Goal: Task Accomplishment & Management: Manage account settings

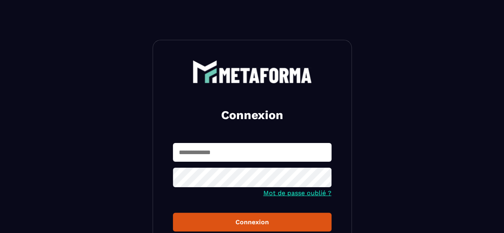
type input "**********"
click at [354, 194] on section "**********" at bounding box center [252, 180] width 504 height 360
click at [317, 216] on button "Connexion" at bounding box center [252, 222] width 158 height 19
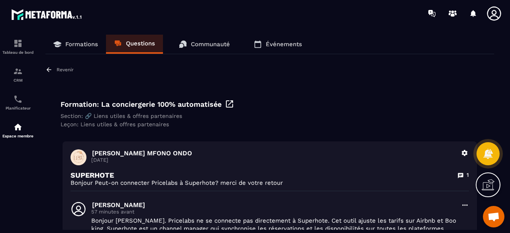
click at [84, 40] on link "Formations" at bounding box center [75, 44] width 61 height 19
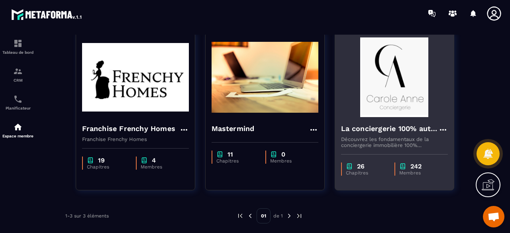
scroll to position [65, 0]
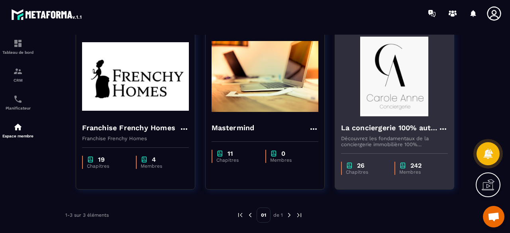
click at [416, 121] on div "La conciergerie 100% automatisée Découvrez les fondamentaux de la conciergerie …" at bounding box center [394, 131] width 119 height 31
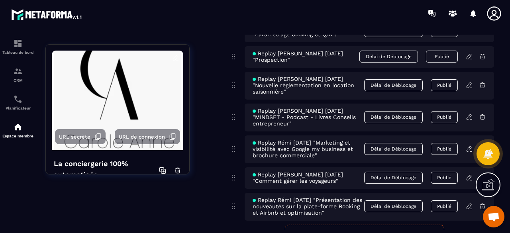
scroll to position [4526, 0]
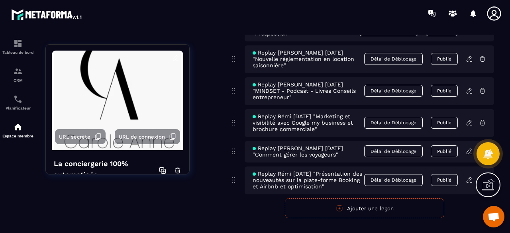
click at [393, 198] on button "Ajouter une leçon" at bounding box center [364, 208] width 159 height 20
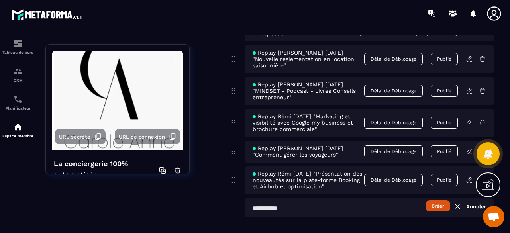
scroll to position [4525, 0]
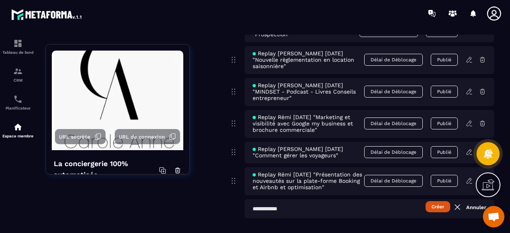
click at [297, 199] on input "text" at bounding box center [368, 208] width 249 height 19
click at [346, 199] on input "text" at bounding box center [368, 208] width 249 height 19
type input "**********"
click at [436, 201] on button "Créer" at bounding box center [437, 206] width 25 height 11
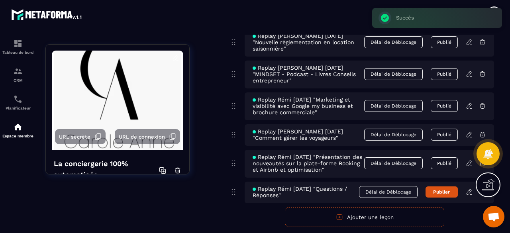
scroll to position [4552, 0]
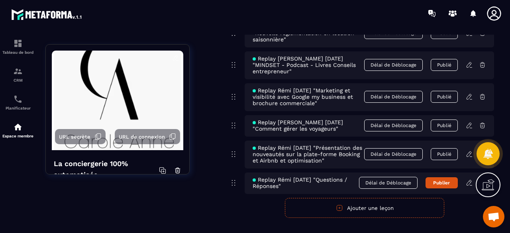
click at [468, 179] on icon at bounding box center [468, 182] width 7 height 7
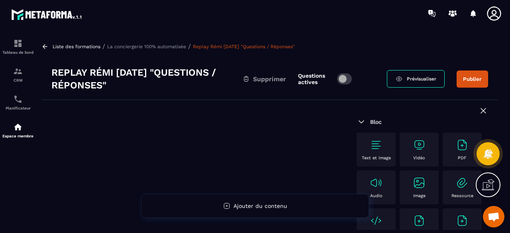
click at [418, 142] on img at bounding box center [419, 145] width 13 height 13
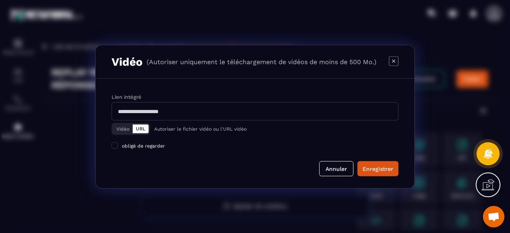
click at [122, 128] on button "Vidéo" at bounding box center [123, 128] width 20 height 9
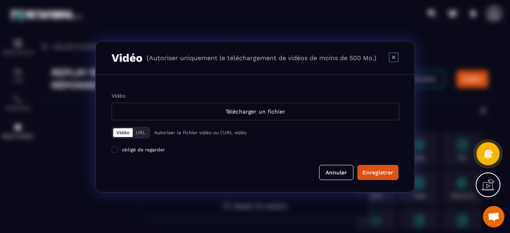
click at [261, 112] on div "Télécharger un fichier" at bounding box center [255, 112] width 288 height 18
click at [0, 0] on input "Vidéo Télécharger un fichier" at bounding box center [0, 0] width 0 height 0
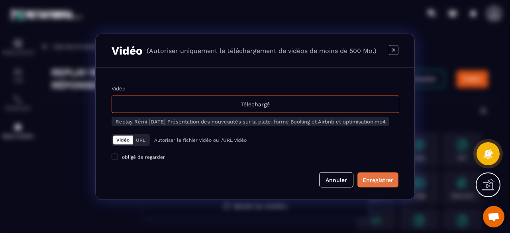
click at [378, 184] on div "Enregistrer" at bounding box center [377, 180] width 31 height 8
click at [340, 180] on button "Annuler" at bounding box center [345, 179] width 34 height 15
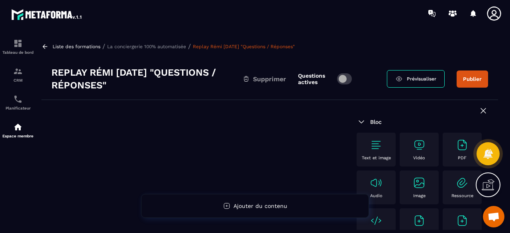
click at [480, 111] on icon at bounding box center [483, 111] width 10 height 10
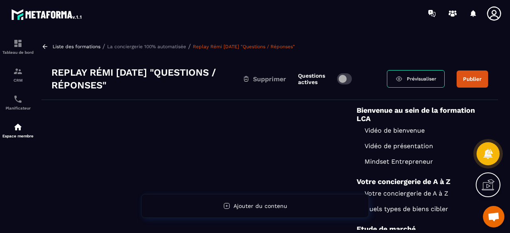
click at [161, 48] on p "La conciergerie 100% automatisée" at bounding box center [146, 47] width 79 height 6
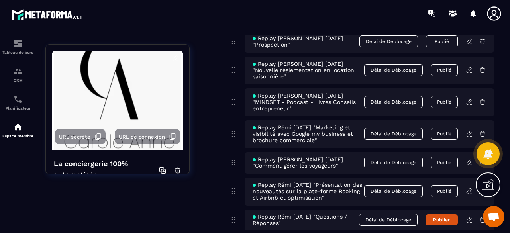
scroll to position [4552, 0]
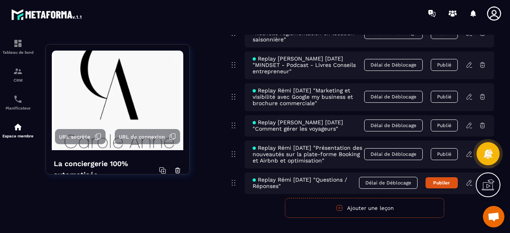
click at [480, 168] on div at bounding box center [487, 153] width 23 height 35
click at [483, 168] on div at bounding box center [487, 153] width 23 height 35
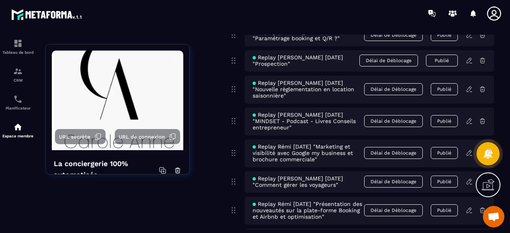
scroll to position [4512, 0]
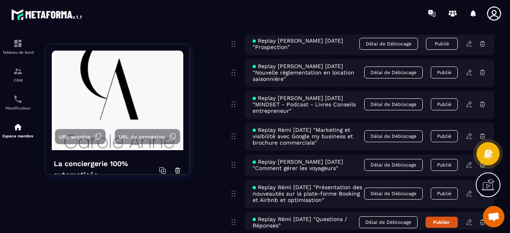
click at [482, 220] on icon at bounding box center [482, 222] width 5 height 5
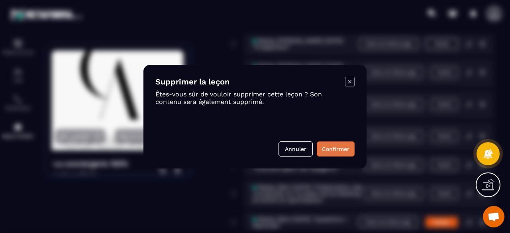
click at [346, 151] on button "Confirmer" at bounding box center [336, 148] width 38 height 15
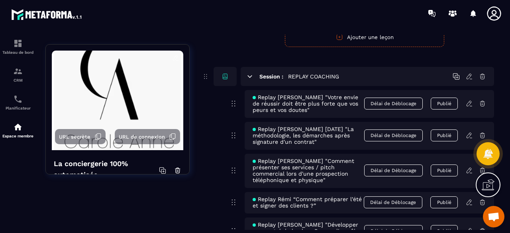
scroll to position [3331, 0]
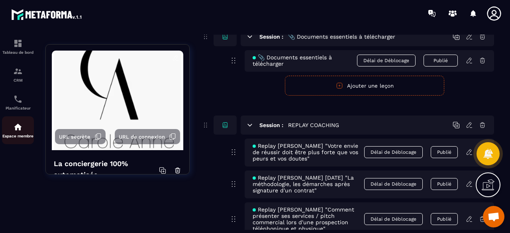
click at [18, 129] on img at bounding box center [18, 127] width 10 height 10
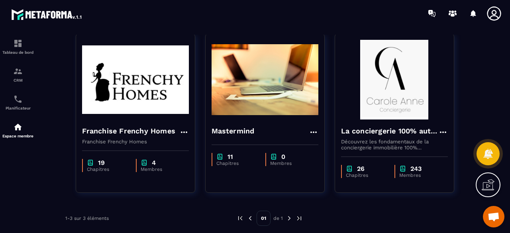
scroll to position [65, 0]
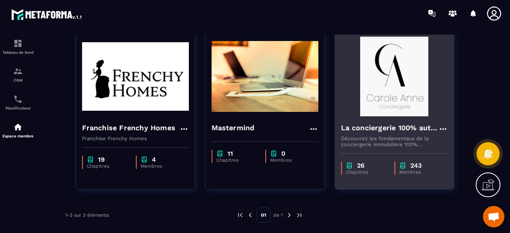
click at [352, 91] on img at bounding box center [394, 77] width 107 height 80
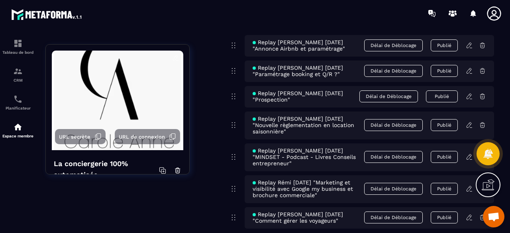
scroll to position [4526, 0]
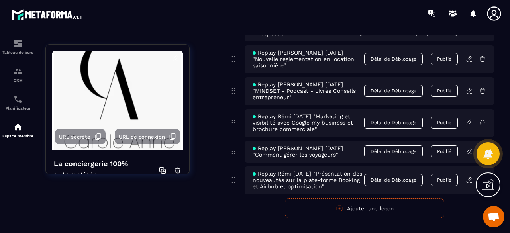
click at [374, 198] on button "Ajouter une leçon" at bounding box center [364, 208] width 159 height 20
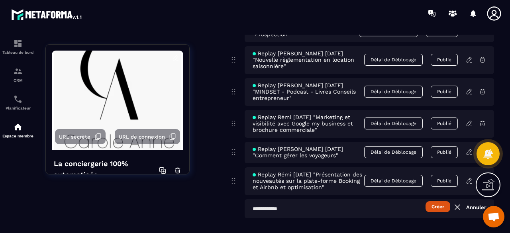
click at [294, 199] on input "text" at bounding box center [368, 208] width 249 height 19
click at [283, 199] on input "text" at bounding box center [368, 208] width 249 height 19
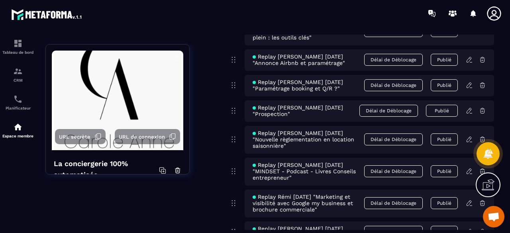
type input "****"
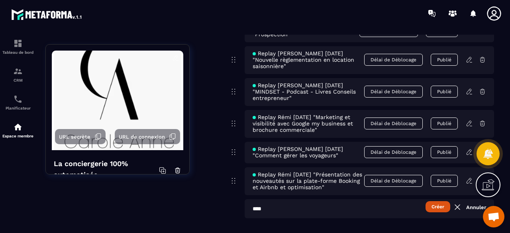
click at [469, 177] on icon at bounding box center [468, 180] width 7 height 7
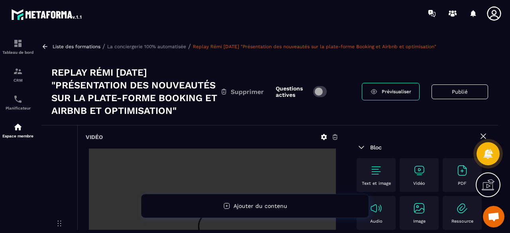
drag, startPoint x: 51, startPoint y: 71, endPoint x: 194, endPoint y: 114, distance: 149.6
click at [194, 114] on div "Replay Rémi [DATE] "Présentation des nouveautés sur la plate-forme Booking et A…" at bounding box center [269, 91] width 456 height 67
copy h3 "Replay Rémi [DATE] "Présentation des nouveautés sur la plate-forme Booking et A…"
click at [206, 65] on div "Replay Rémi [DATE] "Présentation des nouveautés sur la plate-forme Booking et A…" at bounding box center [269, 91] width 456 height 67
click at [166, 46] on p "La conciergerie 100% automatisée" at bounding box center [146, 47] width 79 height 6
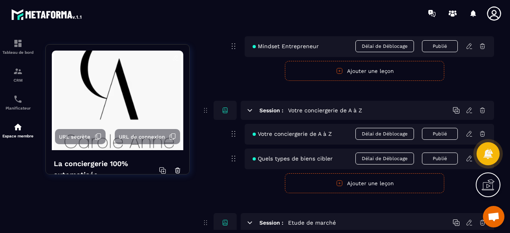
scroll to position [119, 0]
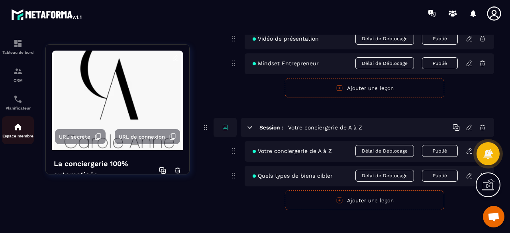
click at [23, 125] on div "Espace membre" at bounding box center [18, 130] width 32 height 16
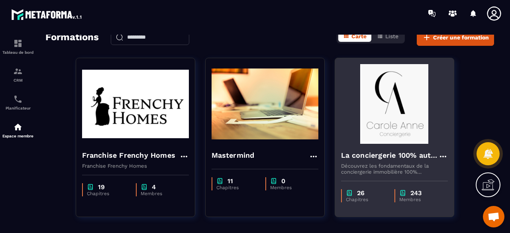
scroll to position [25, 0]
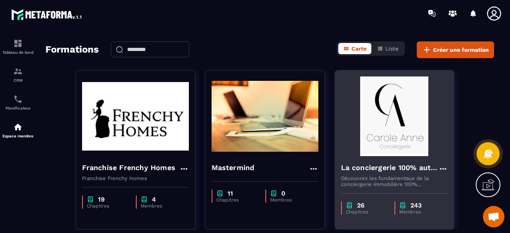
click at [389, 145] on img at bounding box center [394, 116] width 107 height 80
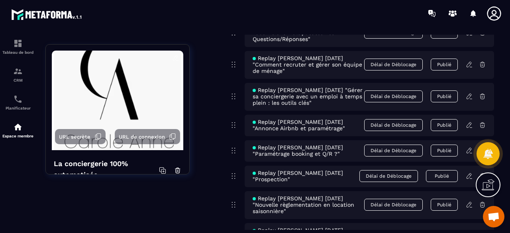
scroll to position [4526, 0]
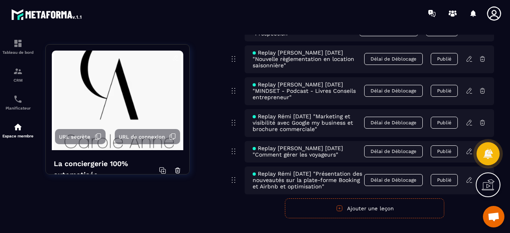
click at [387, 198] on button "Ajouter une leçon" at bounding box center [364, 208] width 159 height 20
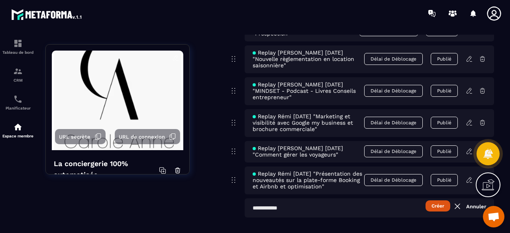
scroll to position [4525, 0]
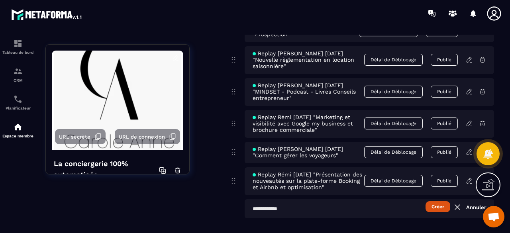
click at [353, 199] on input "text" at bounding box center [368, 208] width 249 height 19
click at [307, 199] on input "text" at bounding box center [368, 208] width 249 height 19
paste input "**********"
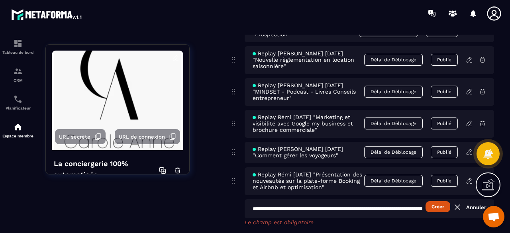
scroll to position [0, 127]
type input "**********"
click at [432, 201] on button "Créer" at bounding box center [438, 206] width 25 height 11
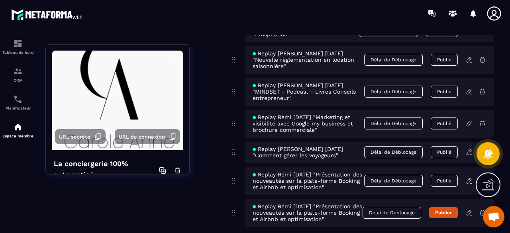
scroll to position [4565, 0]
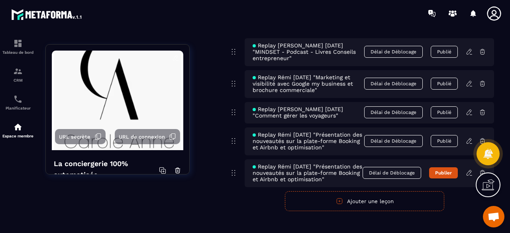
click at [469, 170] on icon at bounding box center [468, 172] width 5 height 5
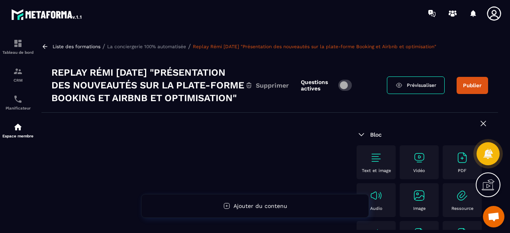
click at [422, 164] on img at bounding box center [419, 157] width 13 height 13
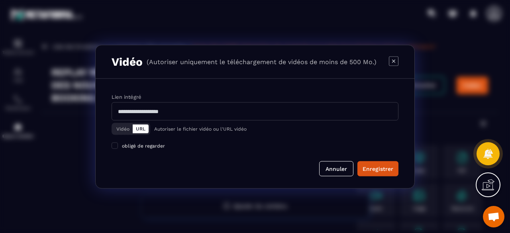
click at [122, 130] on button "Vidéo" at bounding box center [123, 128] width 20 height 9
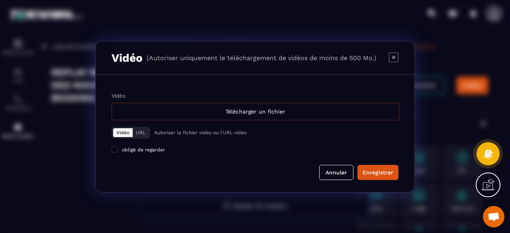
click at [303, 114] on div "Télécharger un fichier" at bounding box center [255, 112] width 288 height 18
click at [0, 0] on input "Vidéo Télécharger un fichier" at bounding box center [0, 0] width 0 height 0
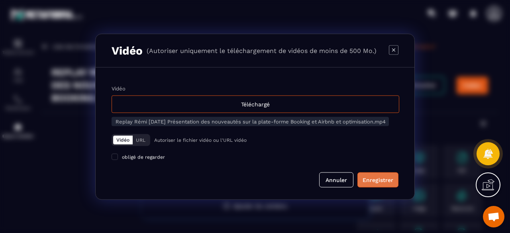
click at [377, 184] on div "Enregistrer" at bounding box center [377, 180] width 31 height 8
click at [351, 185] on button "Annuler" at bounding box center [345, 179] width 34 height 15
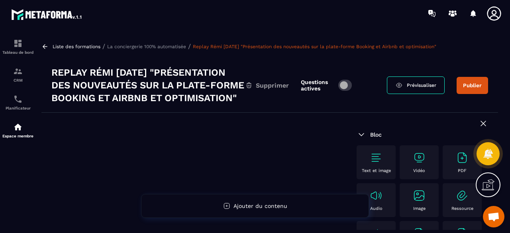
click at [467, 92] on button "Publier" at bounding box center [471, 85] width 31 height 17
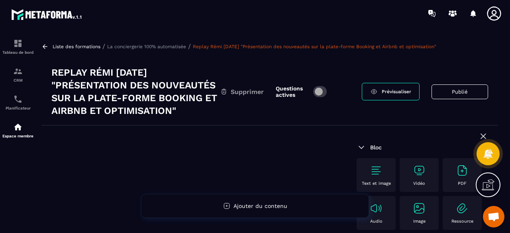
click at [460, 94] on button "Publié" at bounding box center [459, 91] width 57 height 15
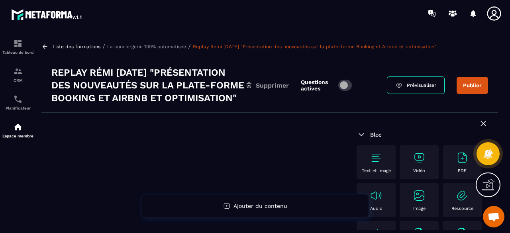
click at [263, 89] on span "Supprimer" at bounding box center [272, 86] width 33 height 8
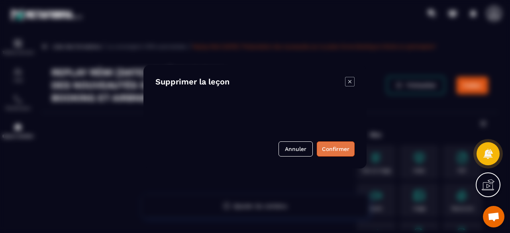
click at [341, 147] on button "Confirmer" at bounding box center [336, 148] width 38 height 15
